Goal: Check status: Check status

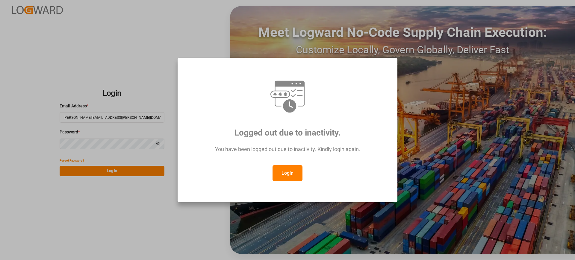
click at [289, 168] on button "Login" at bounding box center [288, 173] width 30 height 16
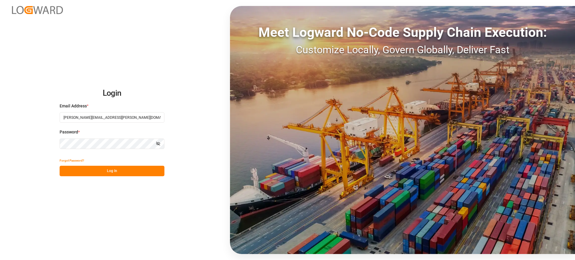
click at [135, 169] on button "Log In" at bounding box center [112, 171] width 105 height 10
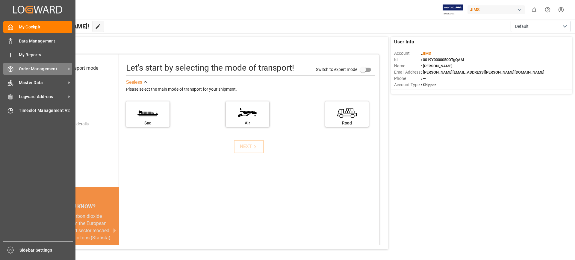
click at [62, 68] on span "Order Management" at bounding box center [42, 69] width 47 height 6
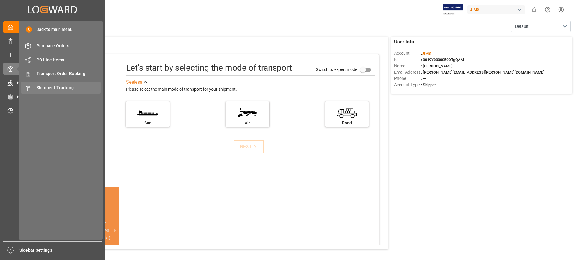
click at [83, 84] on div "Shipment Tracking Shipment Tracking" at bounding box center [61, 88] width 80 height 12
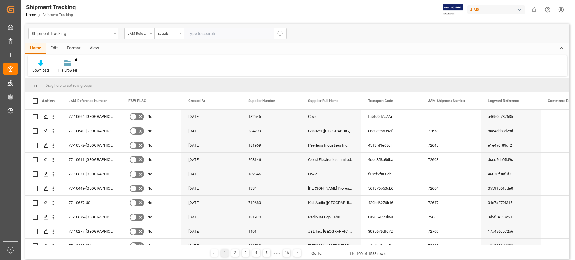
click at [195, 31] on input "text" at bounding box center [229, 33] width 90 height 11
type input "77-10563-cn"
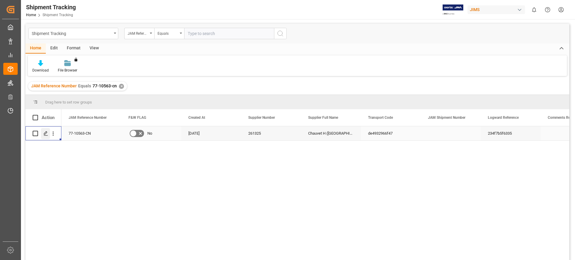
click at [48, 133] on icon "Press SPACE to select this row." at bounding box center [45, 133] width 5 height 5
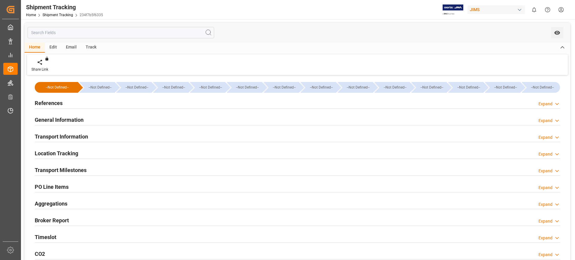
click at [56, 120] on h2 "General Information" at bounding box center [59, 120] width 49 height 8
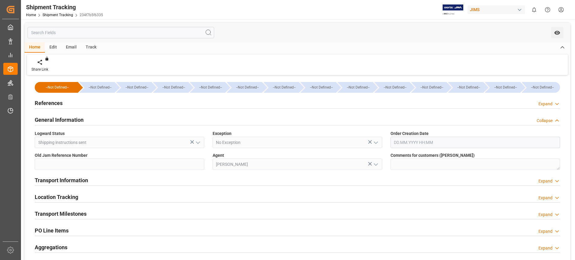
click at [56, 120] on h2 "General Information" at bounding box center [59, 120] width 49 height 8
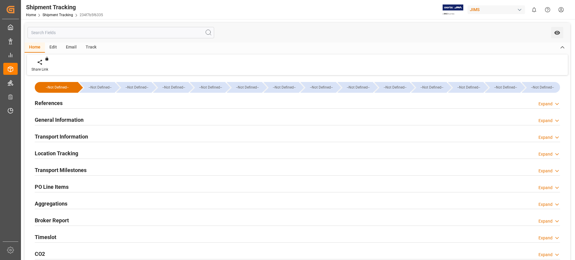
click at [59, 132] on div "Transport Information" at bounding box center [61, 136] width 53 height 11
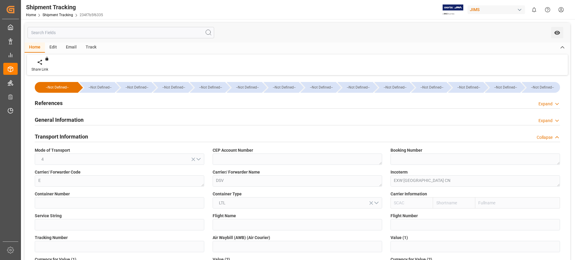
click at [59, 132] on div "Transport Information" at bounding box center [61, 136] width 53 height 11
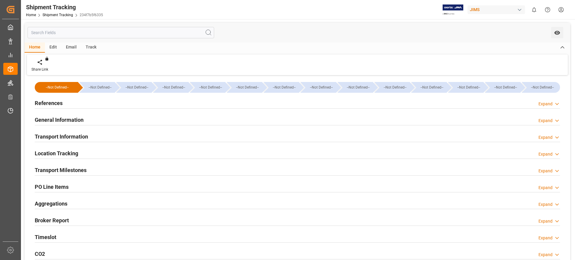
click at [64, 152] on h2 "Location Tracking" at bounding box center [56, 153] width 43 height 8
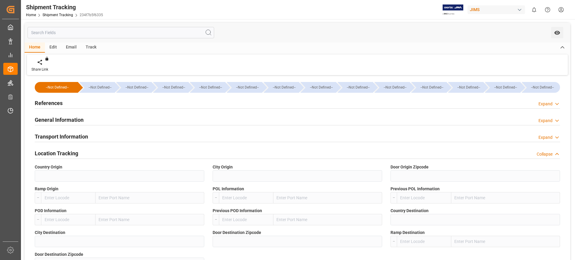
click at [64, 152] on h2 "Location Tracking" at bounding box center [56, 153] width 43 height 8
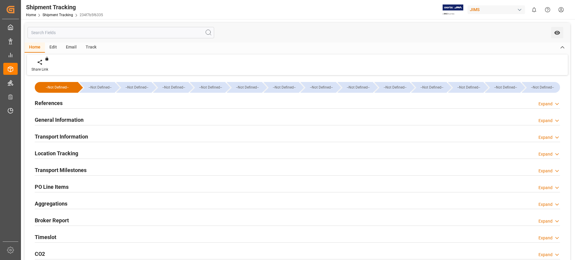
click at [66, 235] on div "Timeslot Expand" at bounding box center [297, 236] width 525 height 11
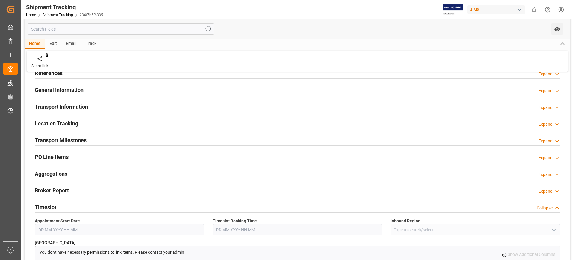
scroll to position [75, 0]
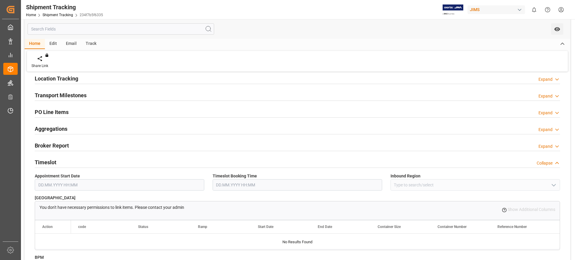
click at [69, 161] on div "Timeslot Collapse" at bounding box center [297, 161] width 525 height 11
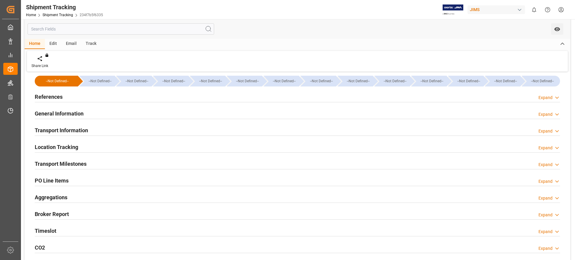
scroll to position [0, 0]
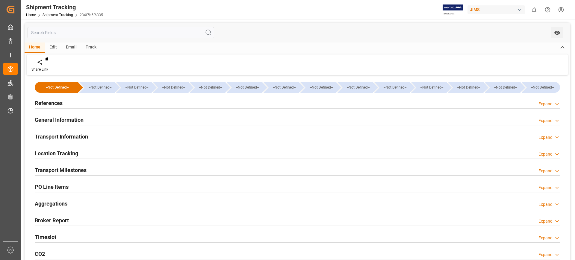
click at [73, 103] on div "References Expand" at bounding box center [297, 102] width 525 height 11
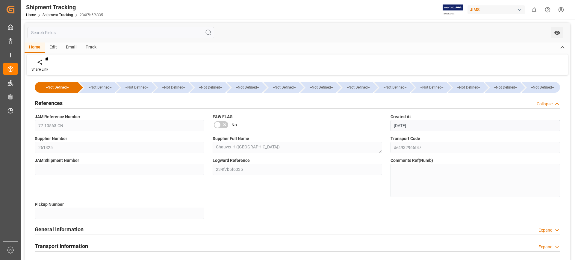
click at [73, 103] on div "References Collapse" at bounding box center [297, 102] width 525 height 11
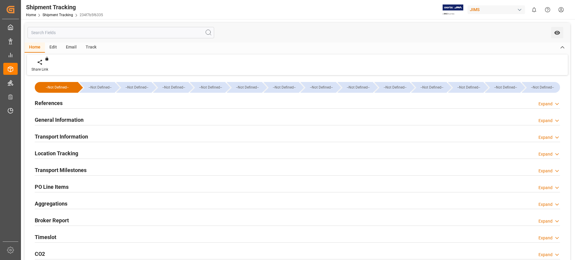
click at [77, 120] on h2 "General Information" at bounding box center [59, 120] width 49 height 8
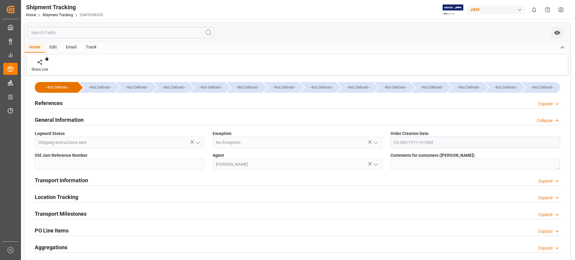
click at [77, 120] on h2 "General Information" at bounding box center [59, 120] width 49 height 8
